Goal: Task Accomplishment & Management: Manage account settings

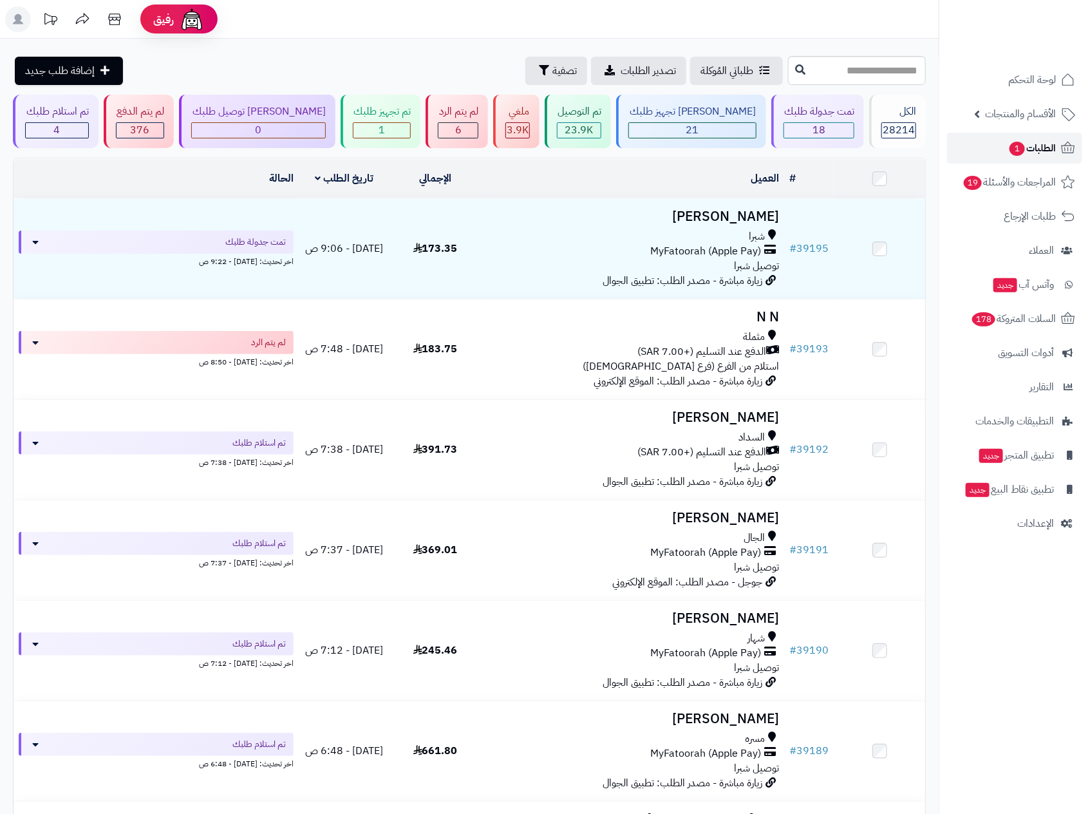
click at [1032, 145] on span "الطلبات 1" at bounding box center [1032, 148] width 48 height 18
click at [1009, 187] on span "المراجعات والأسئلة 19" at bounding box center [1009, 182] width 93 height 18
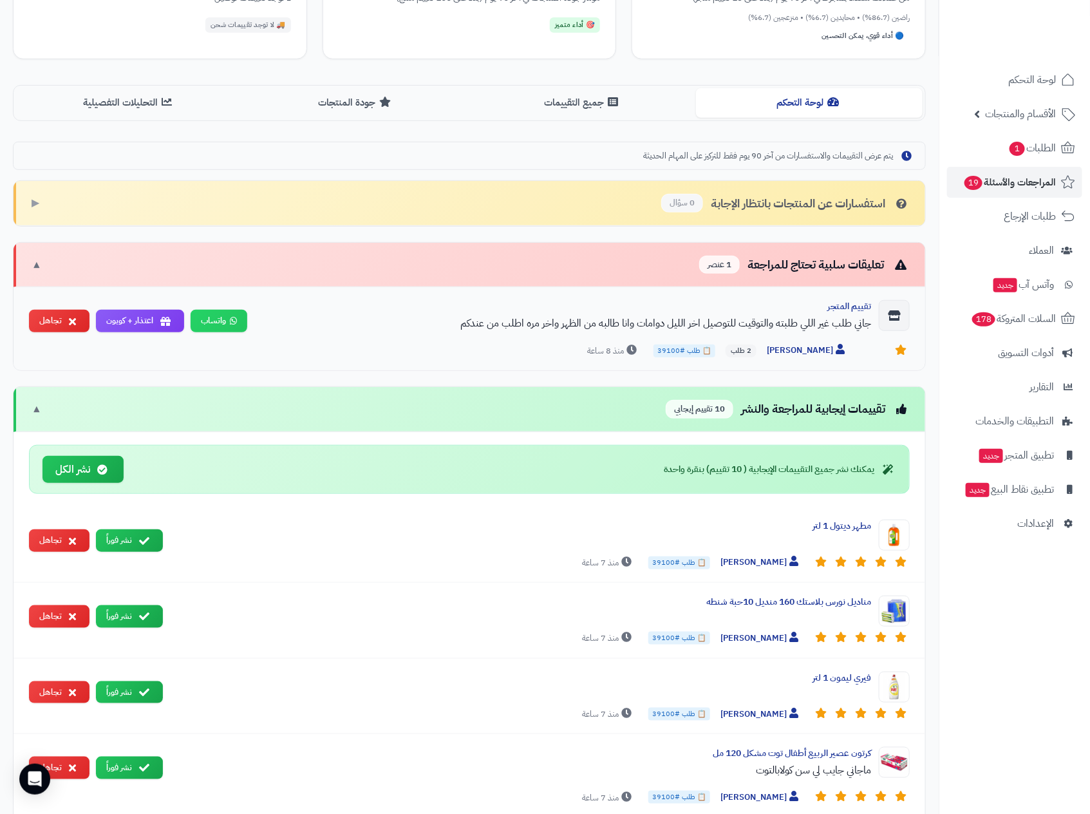
scroll to position [212, 0]
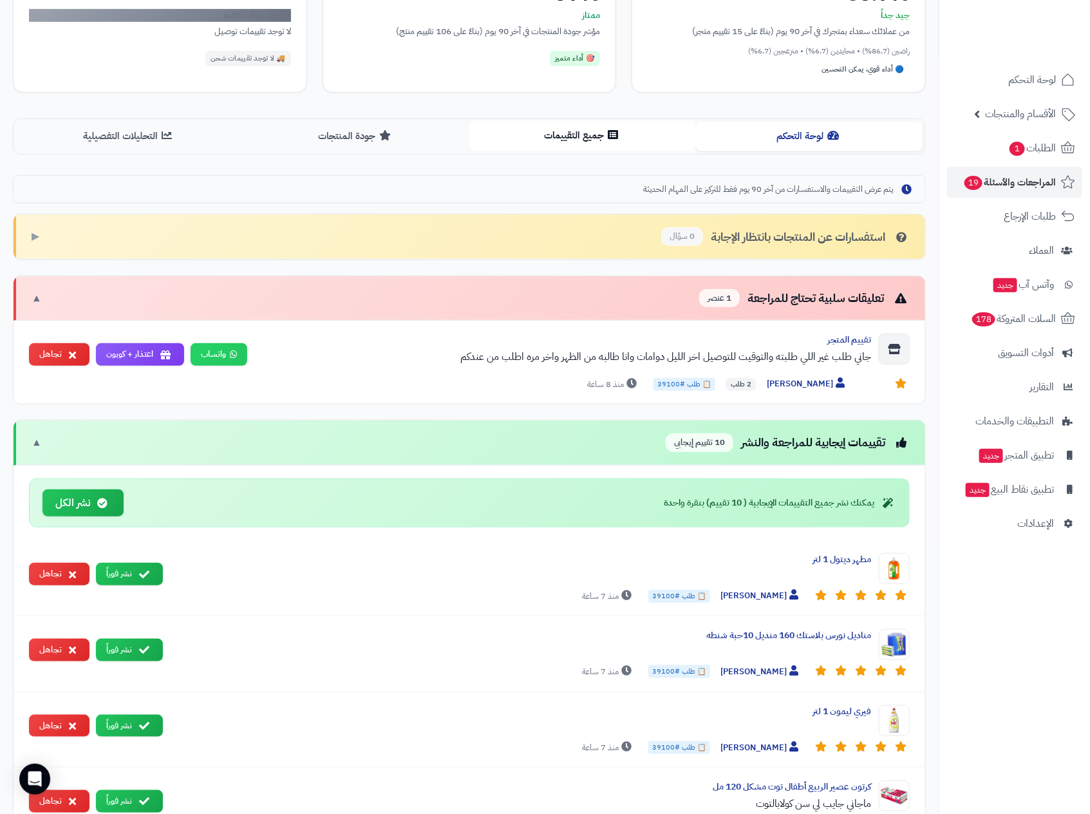
click at [562, 136] on button "جميع التقييمات" at bounding box center [582, 135] width 227 height 29
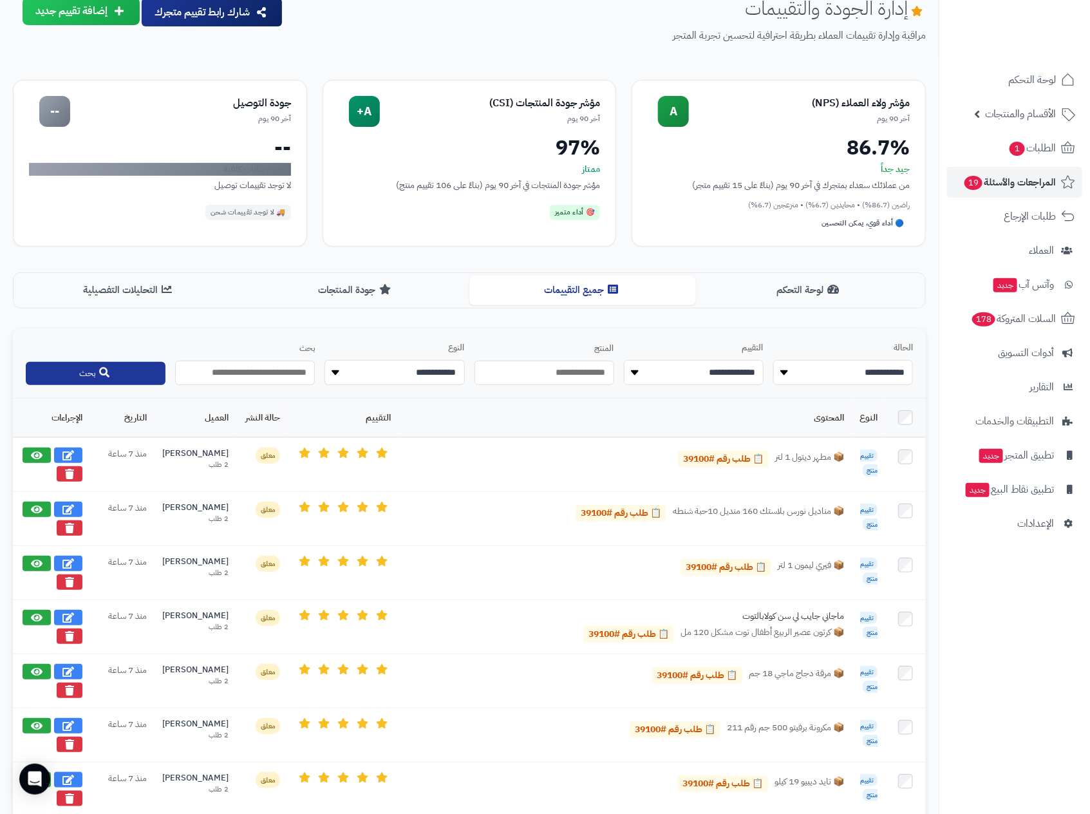
scroll to position [0, 0]
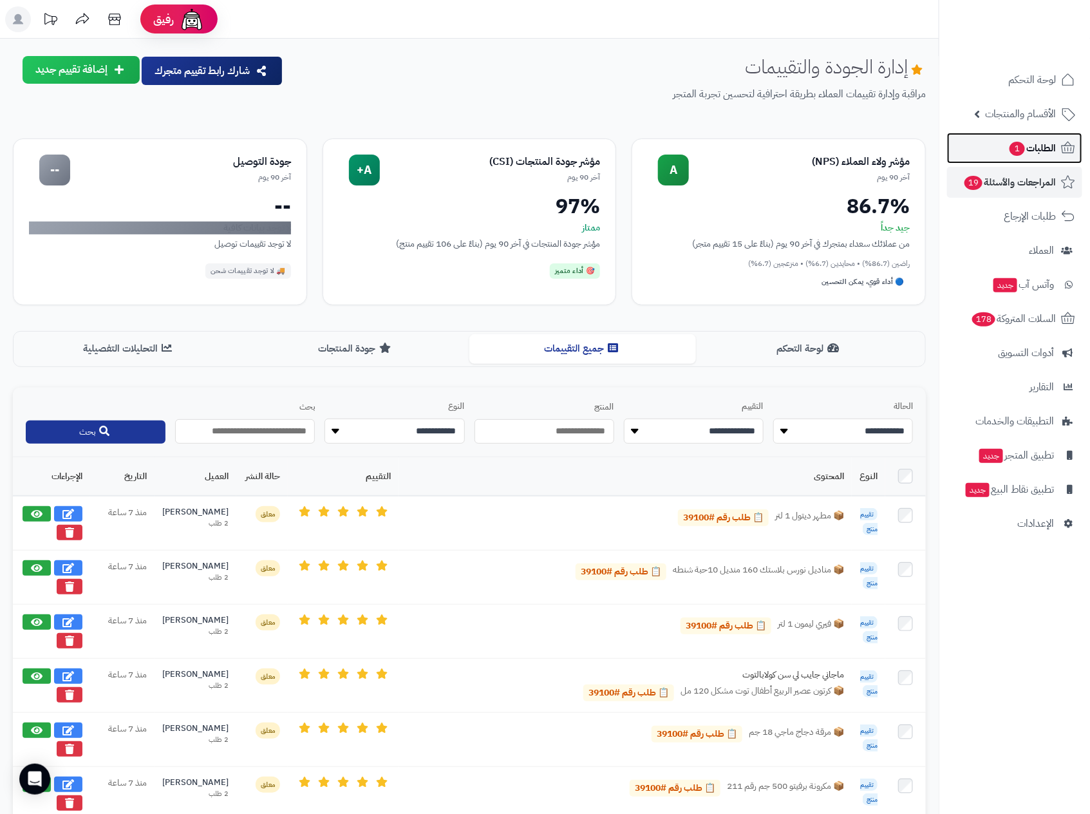
click at [1044, 144] on span "الطلبات 1" at bounding box center [1032, 148] width 48 height 18
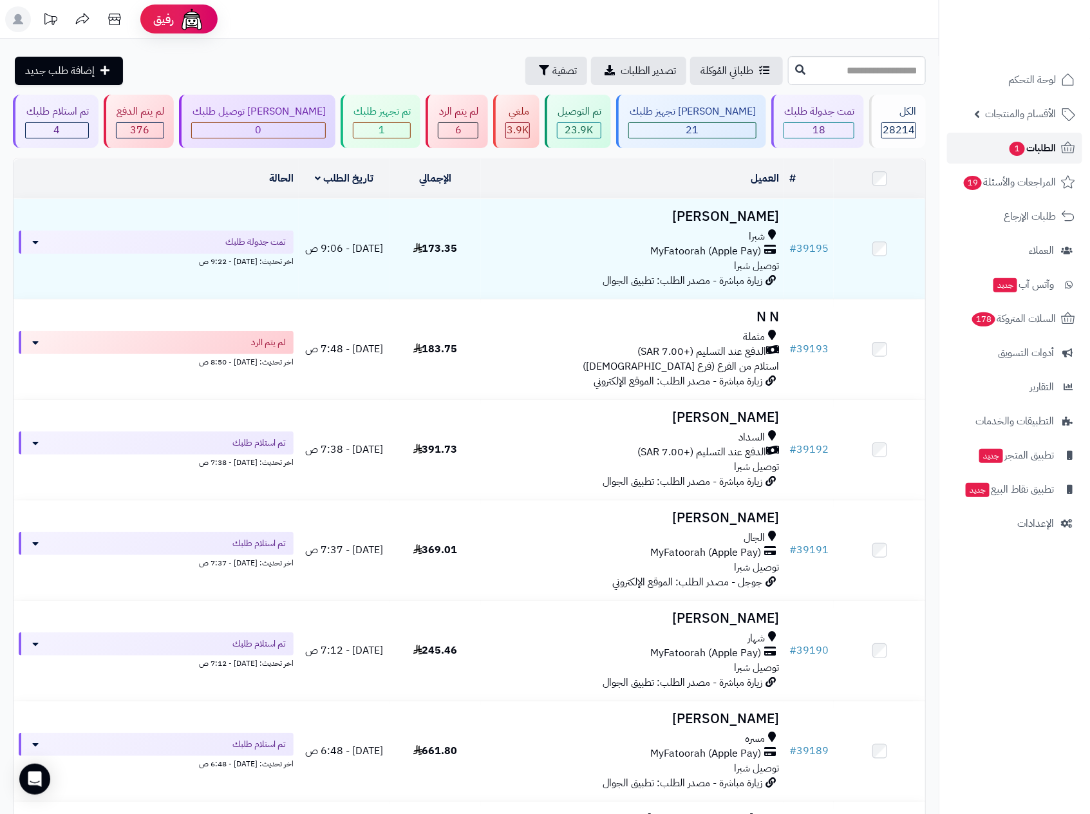
click at [1043, 147] on span "الطلبات 1" at bounding box center [1032, 148] width 48 height 18
click at [286, 62] on div "طلباتي المُوكلة تصدير الطلبات تصفية إضافة طلب جديد" at bounding box center [399, 71] width 772 height 28
click at [1038, 143] on span "الطلبات 1" at bounding box center [1032, 148] width 48 height 18
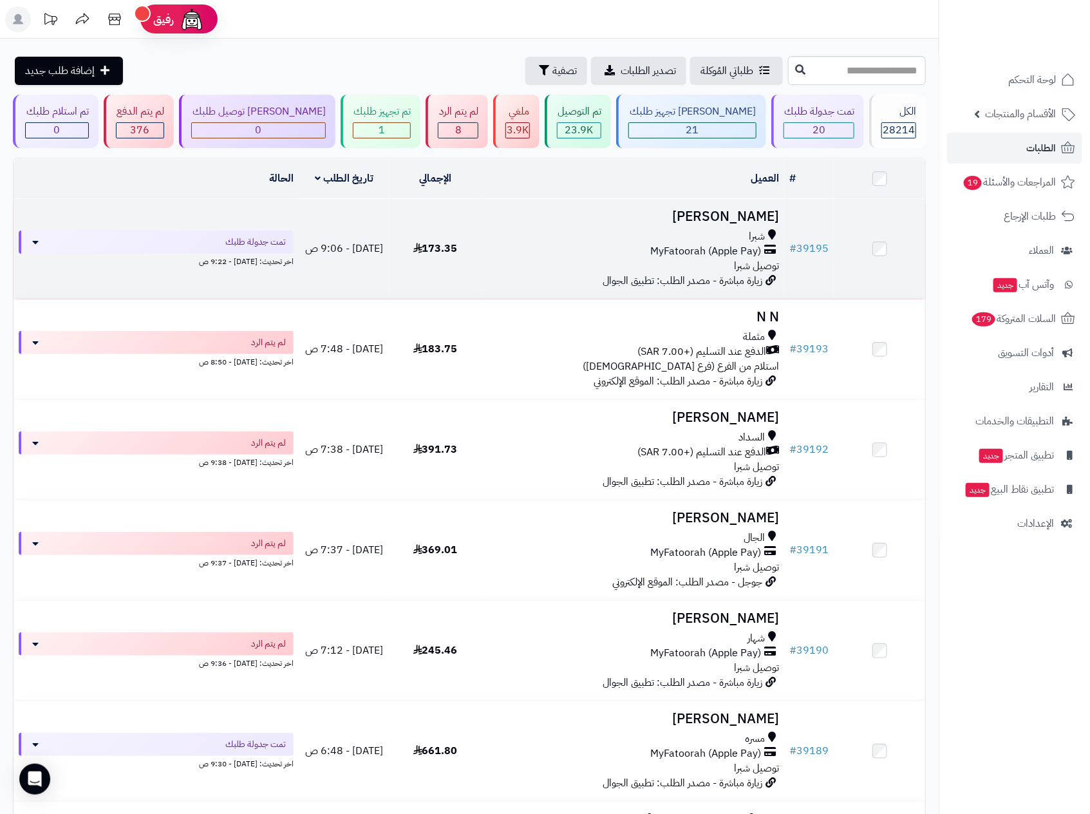
click at [670, 240] on div "شبرا" at bounding box center [633, 236] width 294 height 15
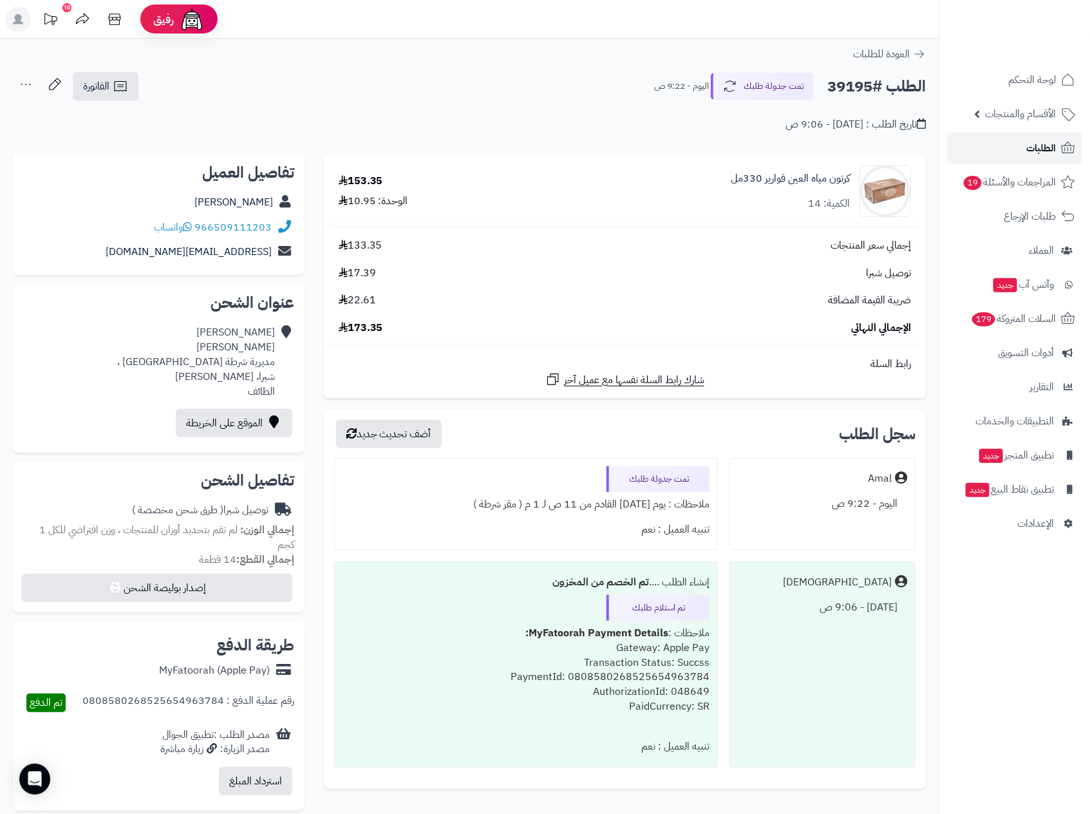
click at [1014, 146] on link "الطلبات" at bounding box center [1014, 148] width 135 height 31
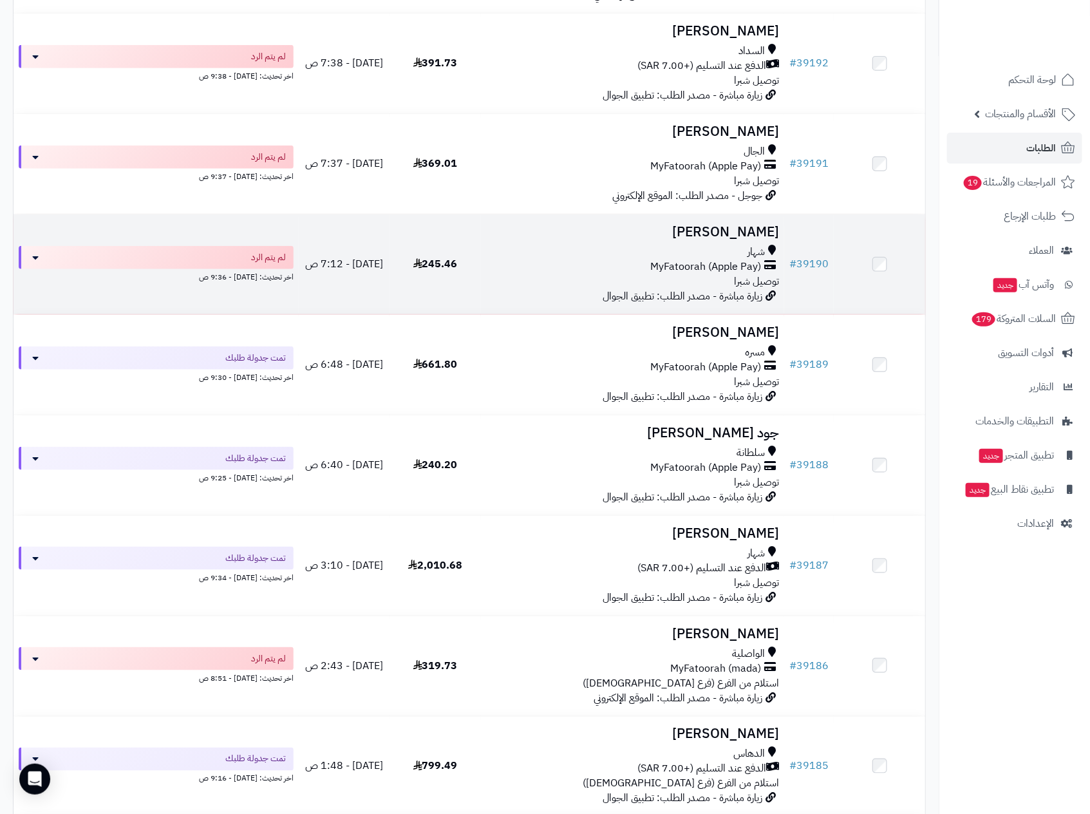
scroll to position [483, 0]
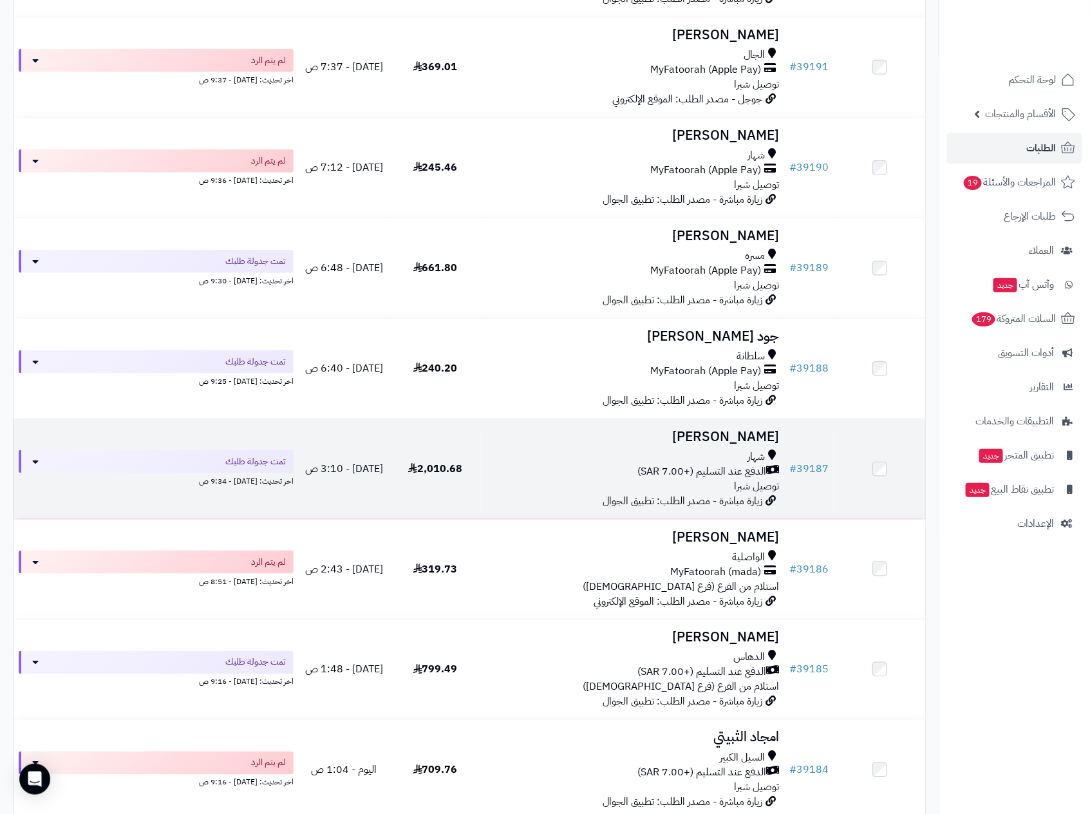
click at [690, 437] on h3 "[PERSON_NAME]" at bounding box center [633, 437] width 294 height 15
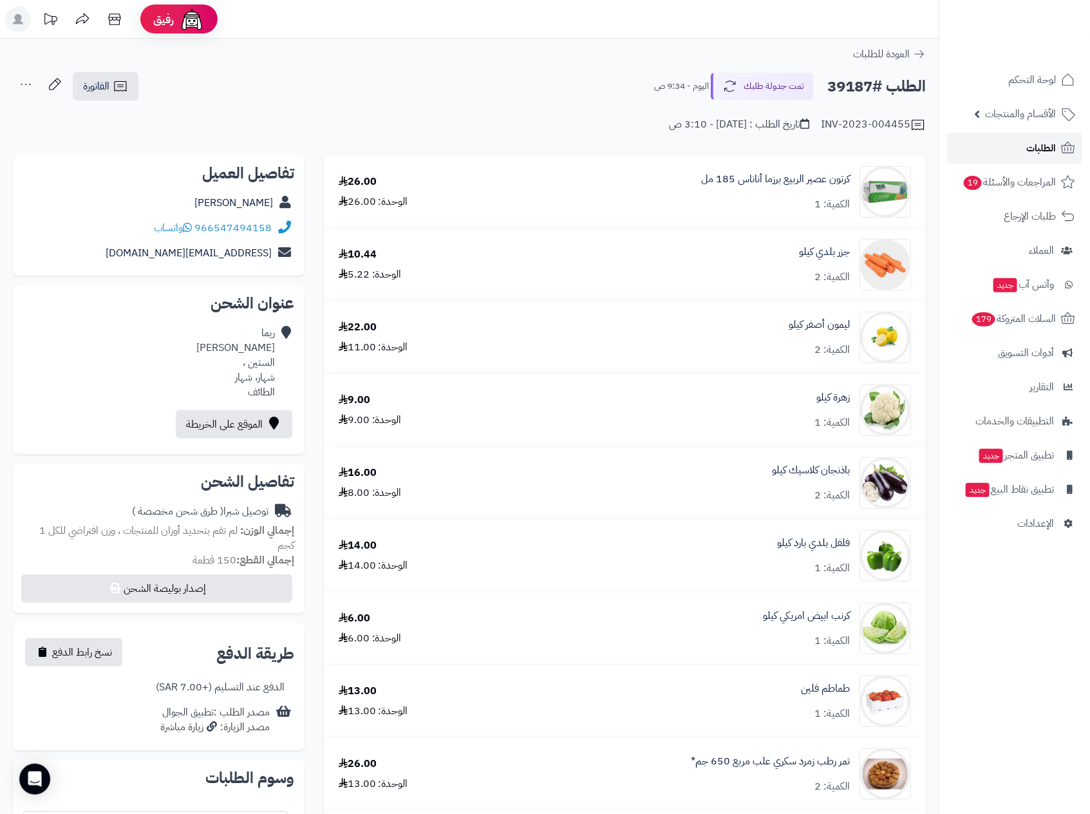
click at [1034, 146] on span "الطلبات" at bounding box center [1041, 148] width 30 height 18
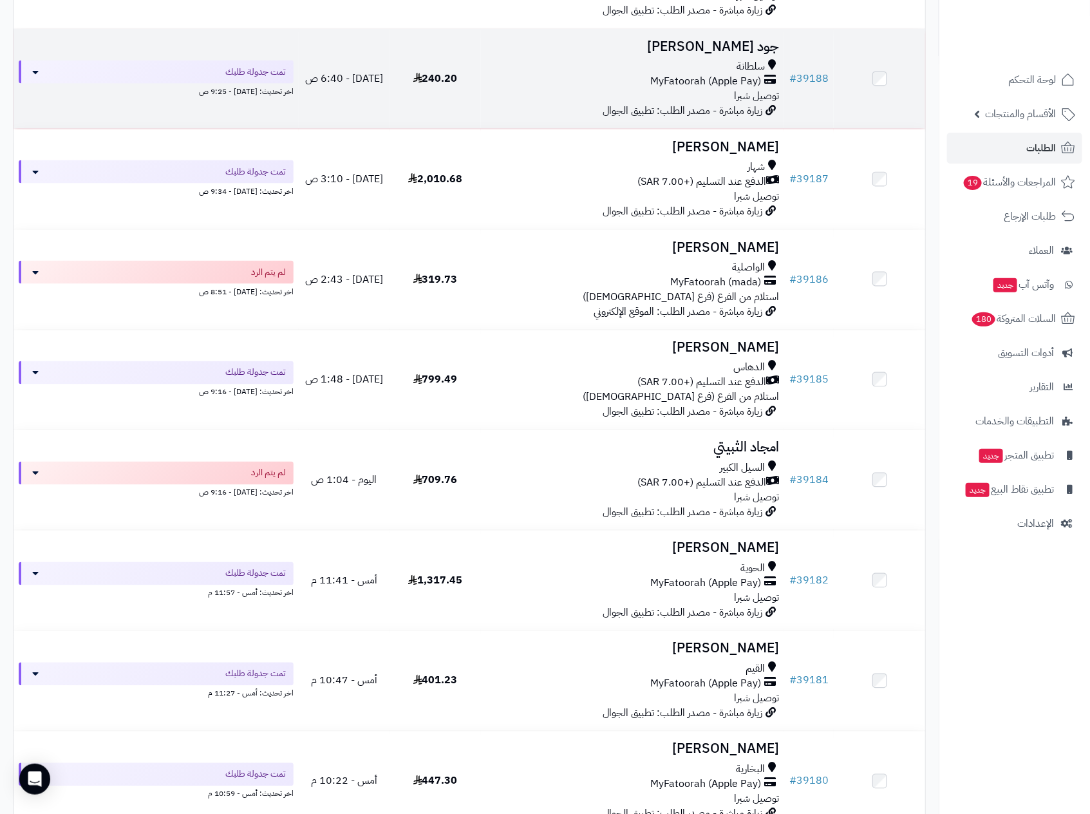
scroll to position [869, 0]
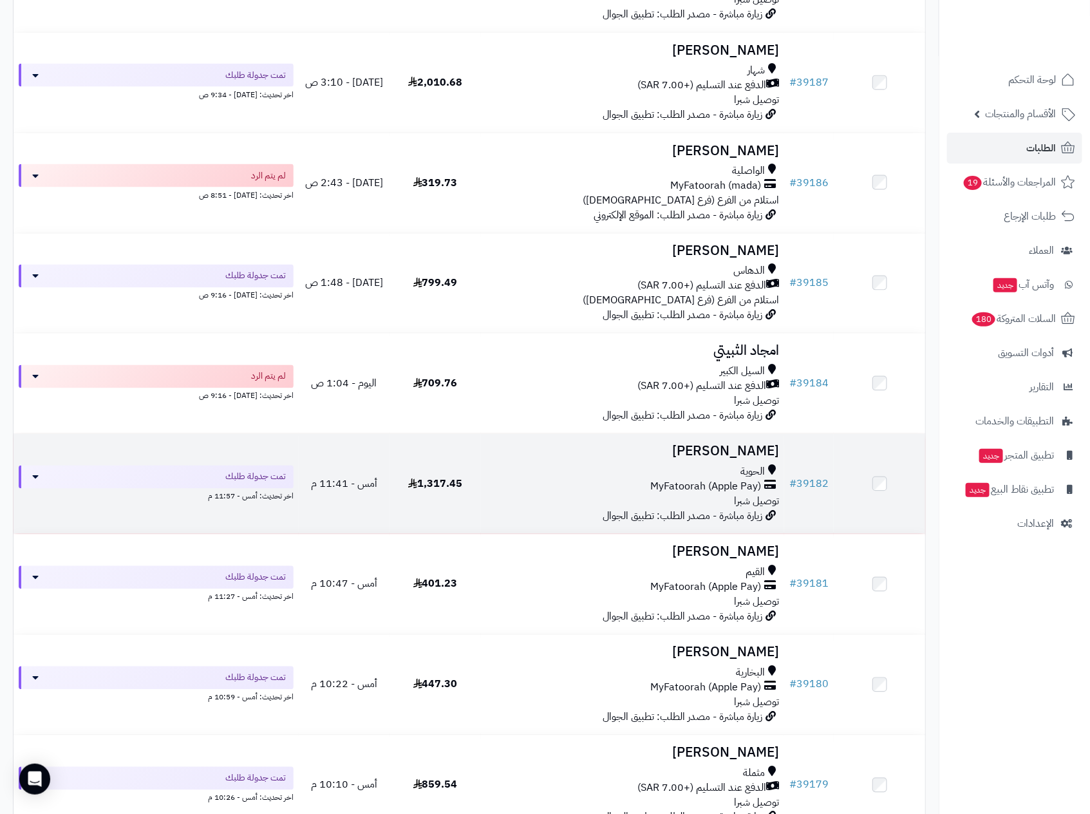
click at [679, 467] on div "الحوية" at bounding box center [633, 472] width 294 height 15
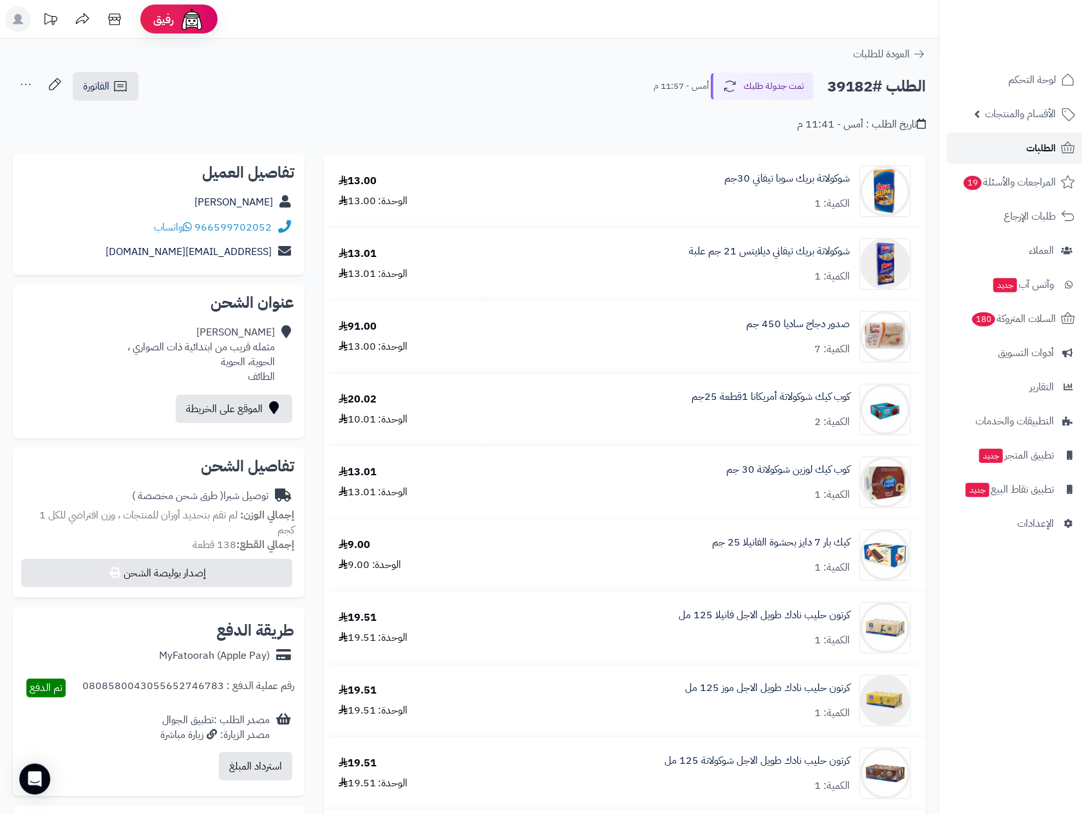
click at [1043, 142] on span "الطلبات" at bounding box center [1041, 148] width 30 height 18
